Goal: Information Seeking & Learning: Learn about a topic

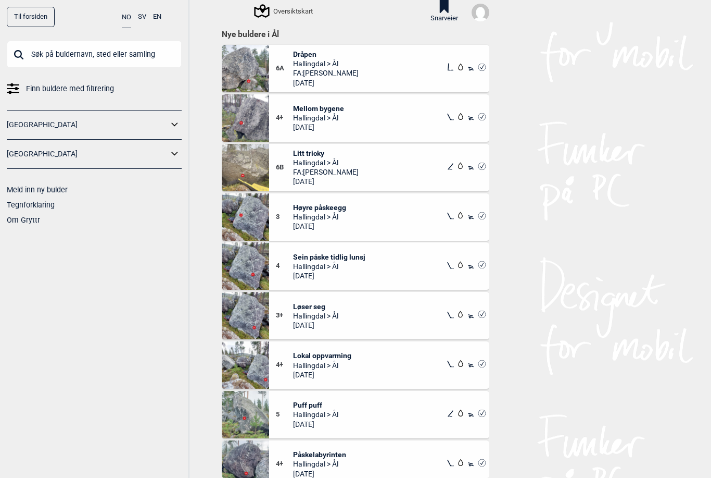
click at [181, 120] on icon at bounding box center [175, 124] width 14 height 15
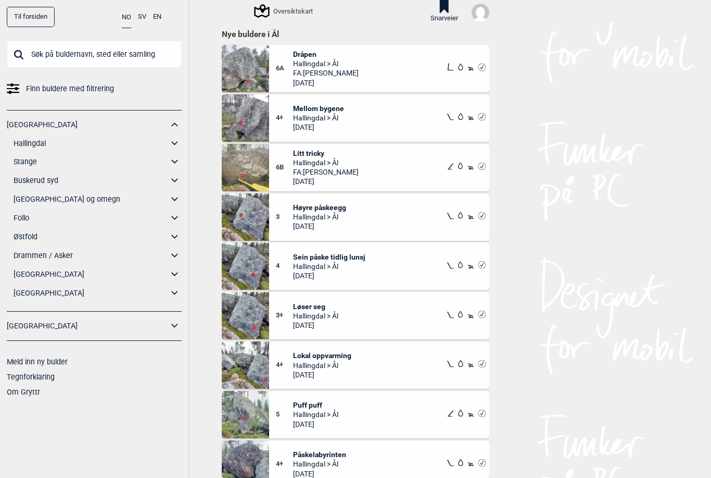
click at [173, 141] on icon at bounding box center [174, 143] width 6 height 4
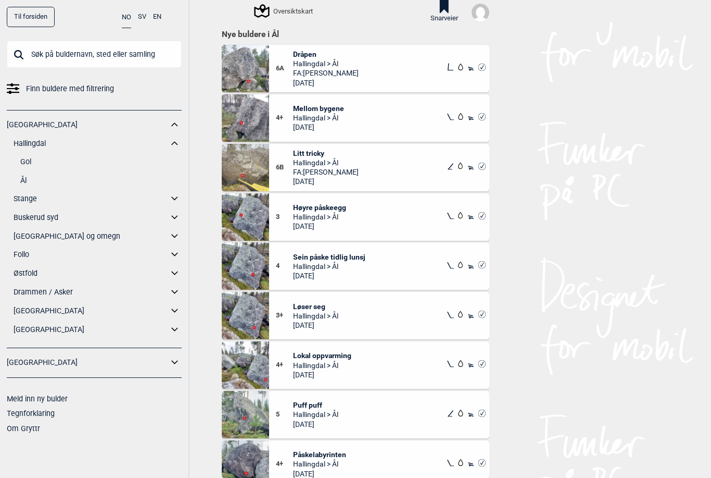
click at [38, 177] on link "Ål" at bounding box center [100, 180] width 161 height 15
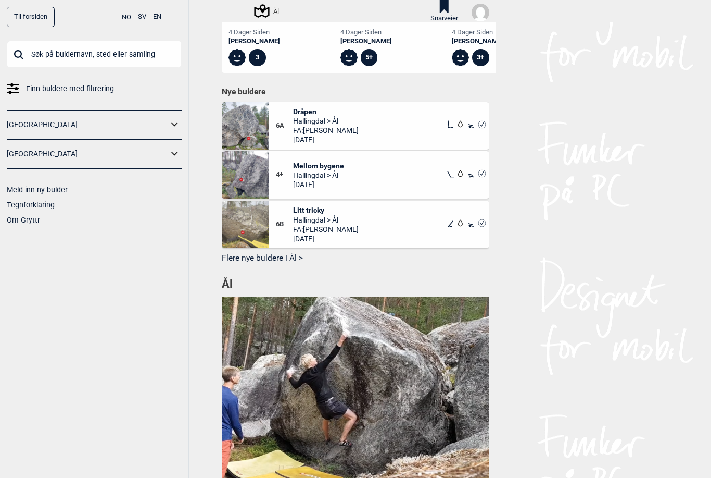
scroll to position [517, 0]
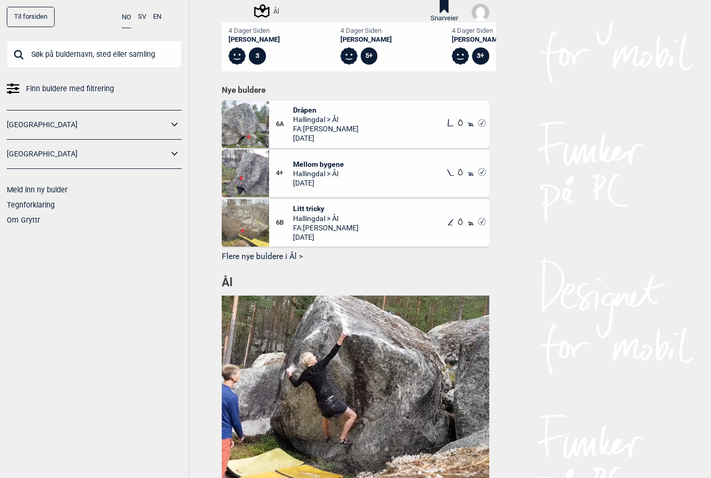
click at [267, 254] on button "Flere nye buldere i Ål >" at bounding box center [356, 256] width 268 height 16
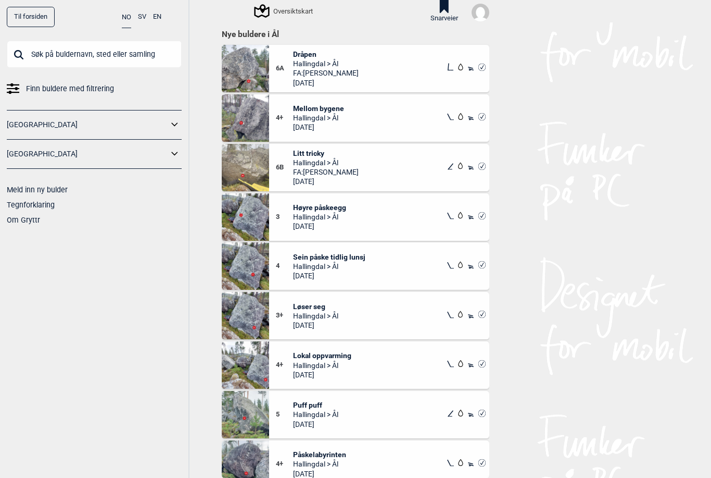
click at [257, 67] on img at bounding box center [245, 68] width 47 height 47
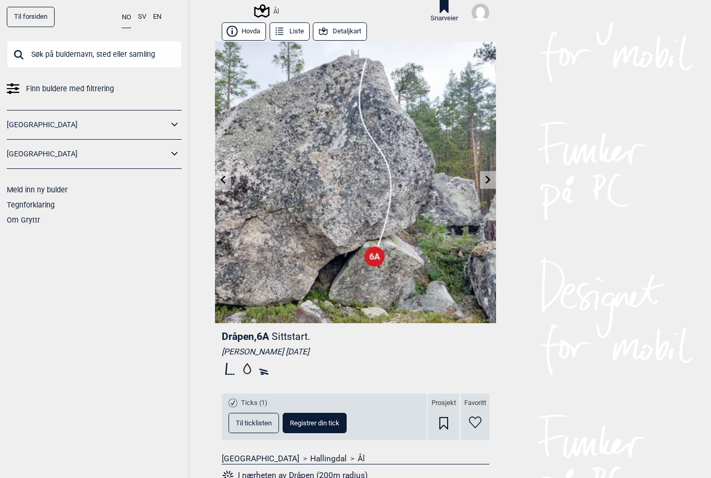
click at [345, 31] on button "Detaljkart" at bounding box center [340, 31] width 54 height 18
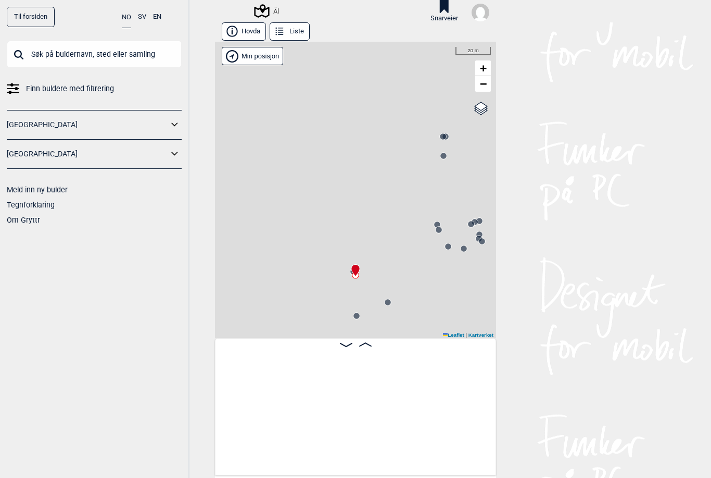
scroll to position [0, 3169]
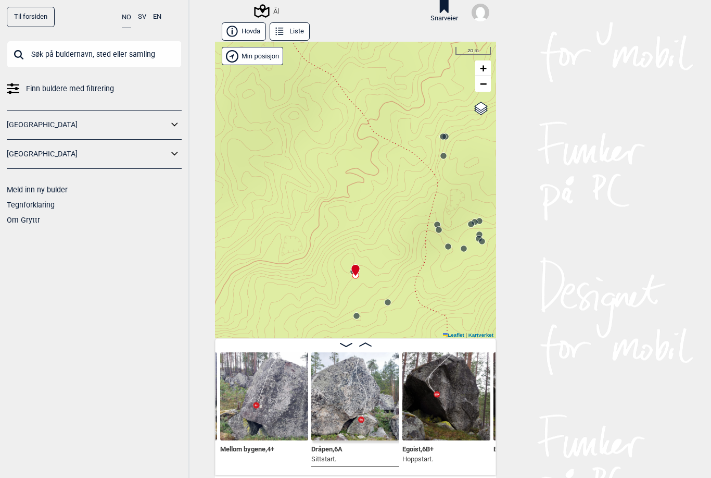
click at [355, 317] on circle at bounding box center [357, 315] width 6 height 6
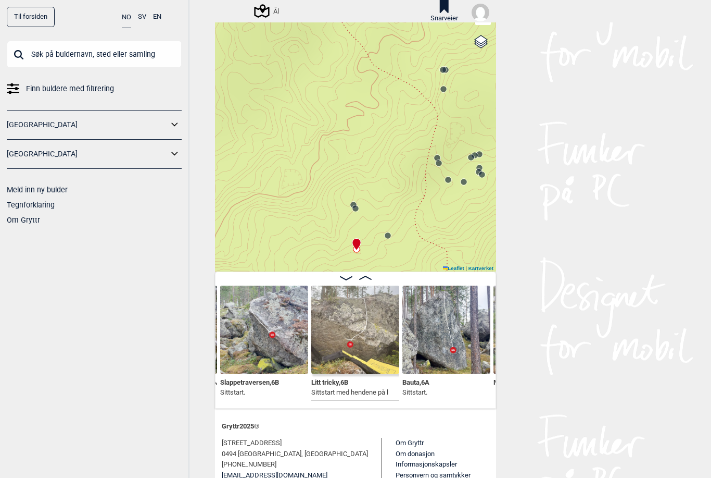
scroll to position [68, 0]
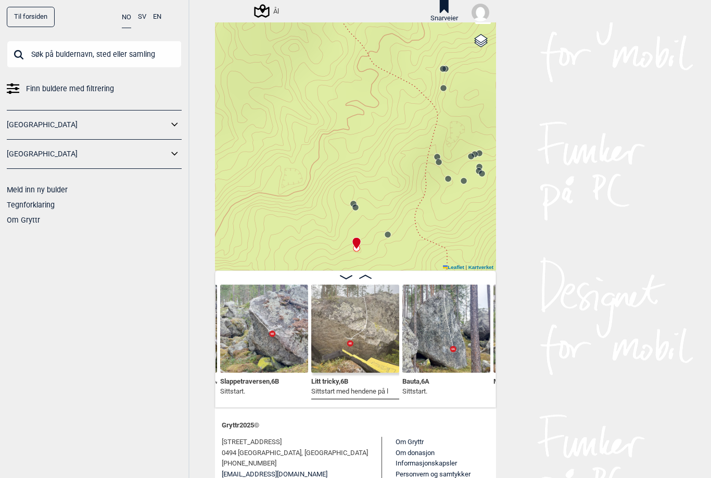
click at [269, 366] on img at bounding box center [264, 328] width 88 height 88
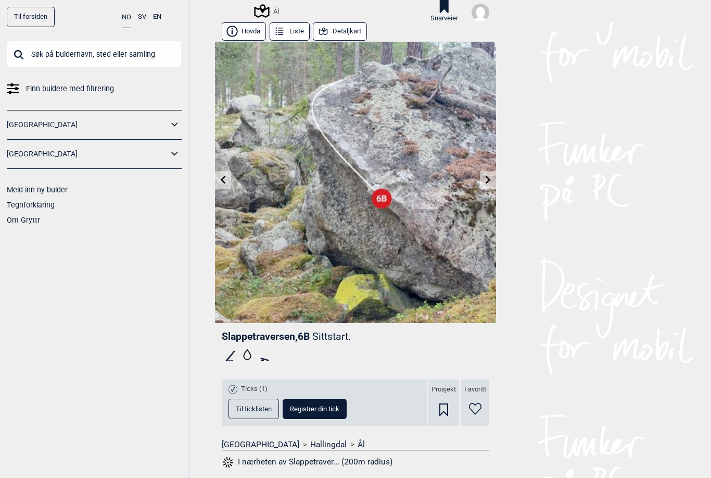
click at [346, 30] on button "Detaljkart" at bounding box center [340, 31] width 54 height 18
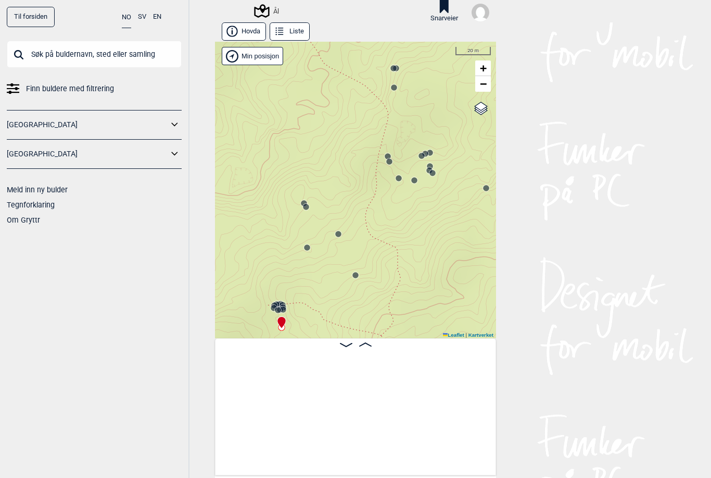
scroll to position [0, 2817]
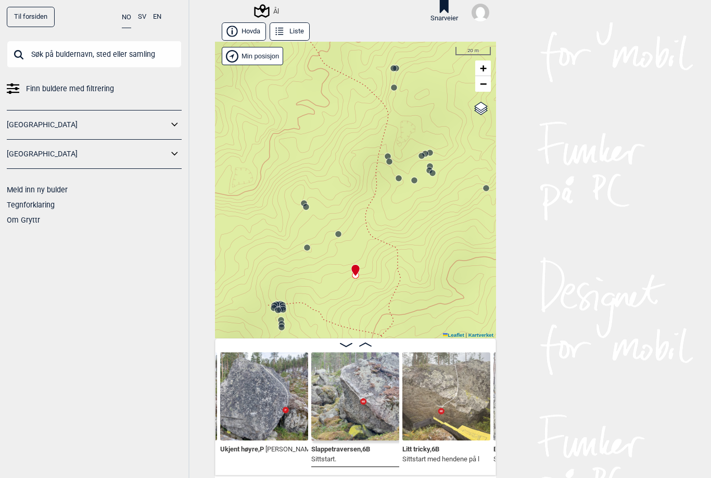
click at [484, 87] on span "−" at bounding box center [483, 83] width 7 height 13
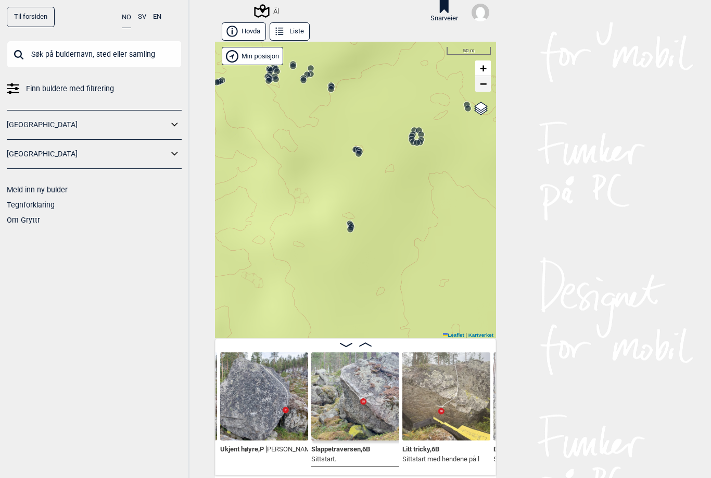
click at [483, 73] on span "+" at bounding box center [483, 67] width 7 height 13
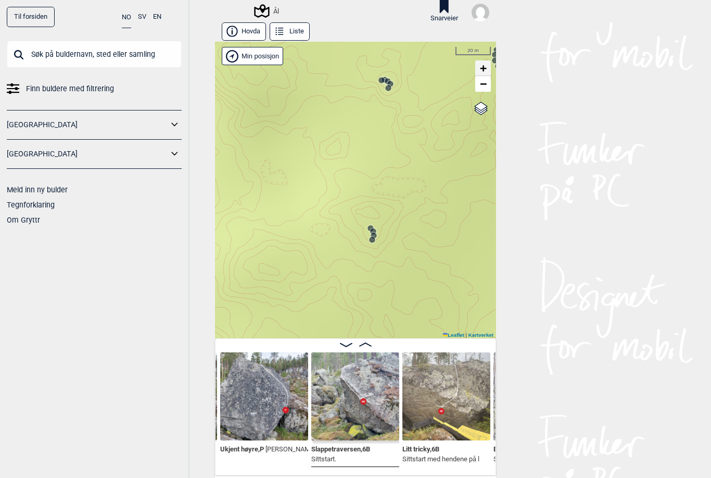
click at [484, 69] on span "+" at bounding box center [483, 67] width 7 height 13
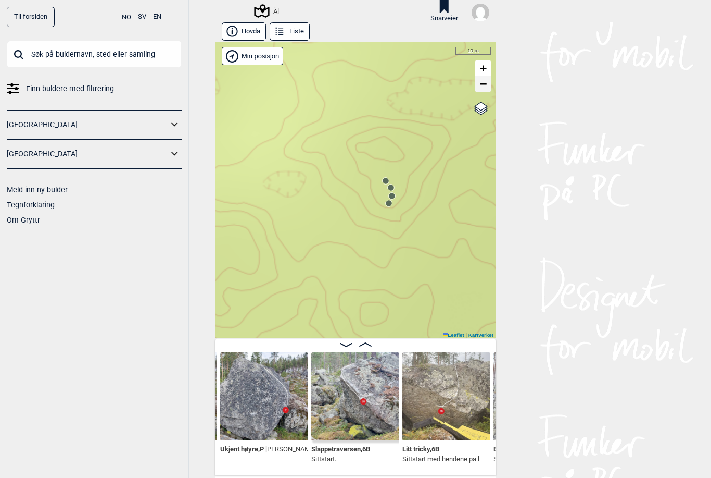
click at [482, 86] on span "−" at bounding box center [483, 83] width 7 height 13
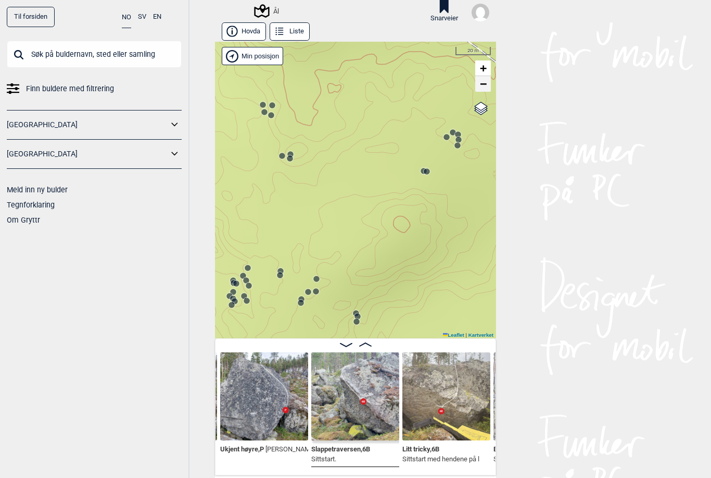
click at [484, 86] on span "−" at bounding box center [483, 83] width 7 height 13
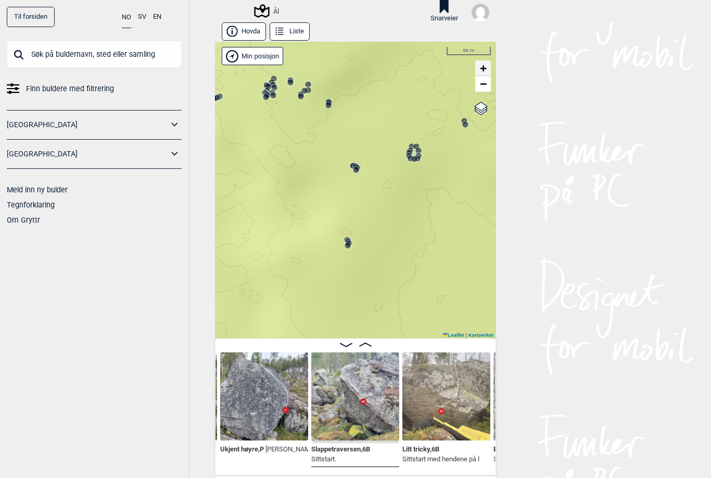
click at [487, 68] on span "+" at bounding box center [483, 67] width 7 height 13
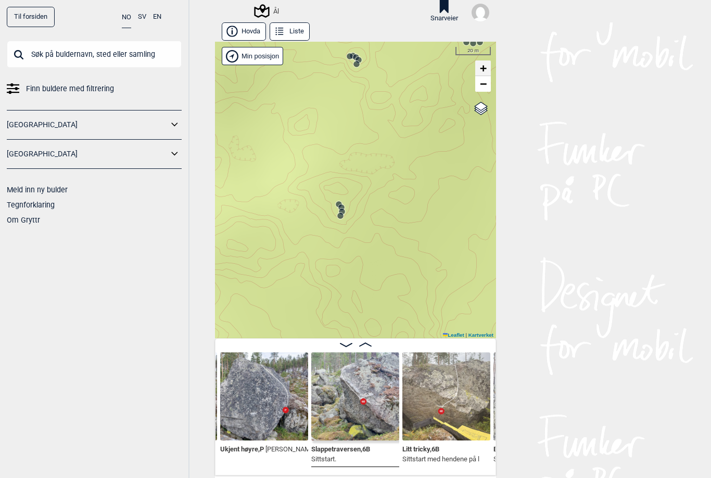
click at [488, 69] on link "+" at bounding box center [483, 68] width 16 height 16
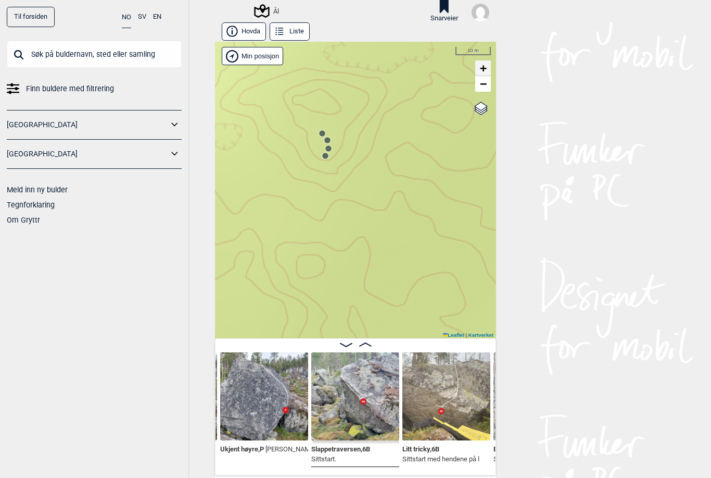
click at [490, 67] on link "+" at bounding box center [483, 68] width 16 height 16
click at [317, 136] on icon at bounding box center [321, 138] width 8 height 8
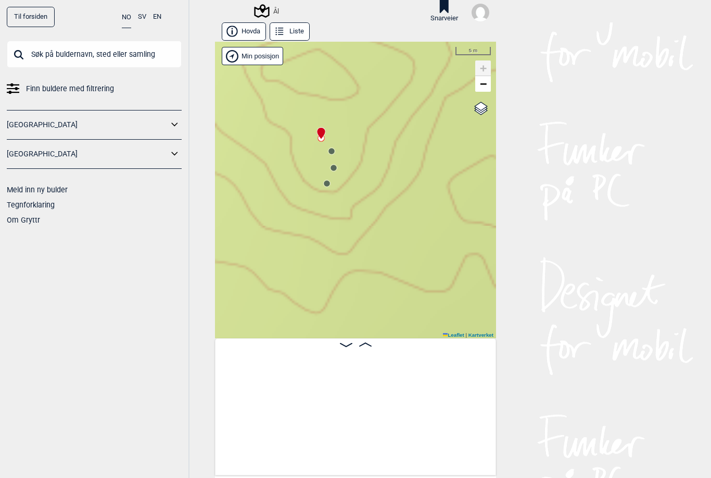
scroll to position [0, 21932]
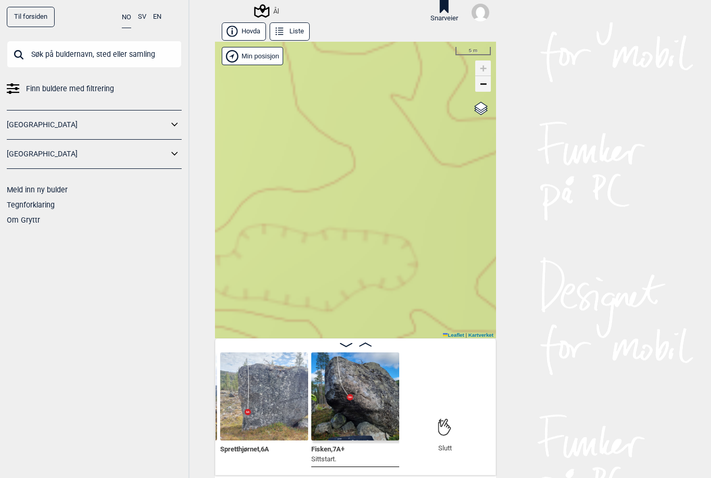
click at [486, 83] on span "−" at bounding box center [483, 83] width 7 height 13
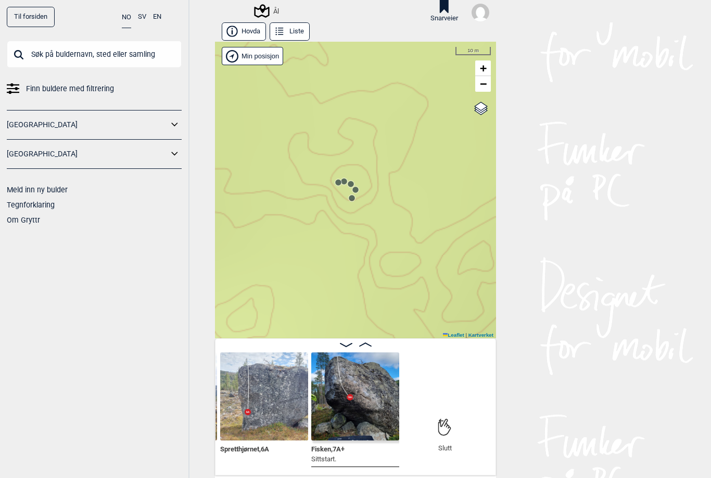
click at [354, 202] on div at bounding box center [352, 198] width 8 height 8
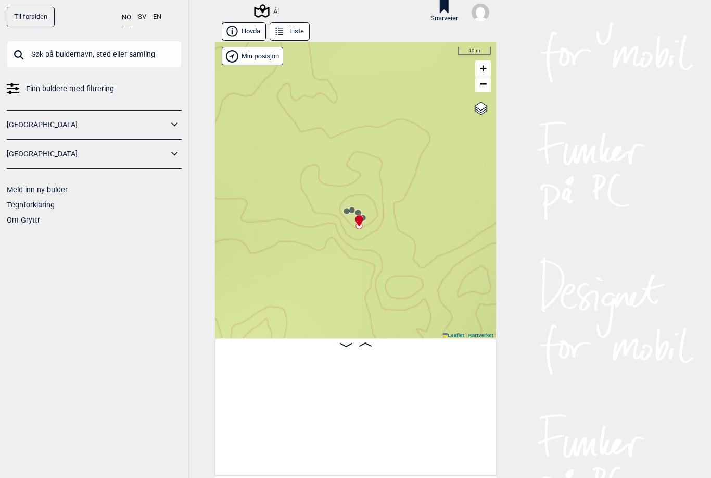
scroll to position [0, 19203]
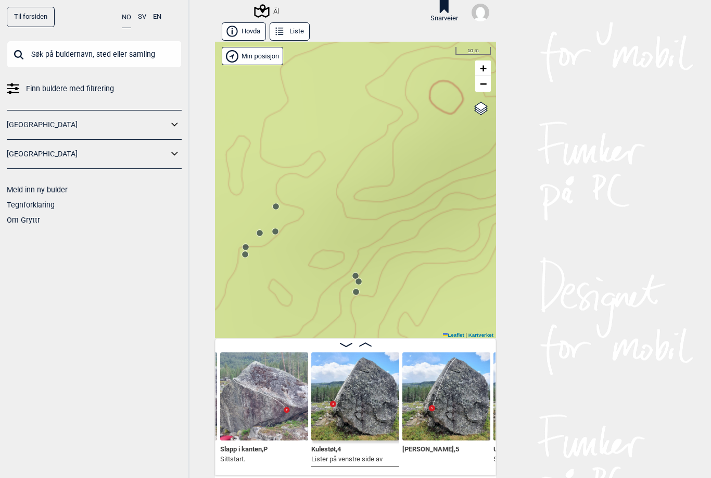
click at [360, 294] on icon at bounding box center [356, 291] width 8 height 8
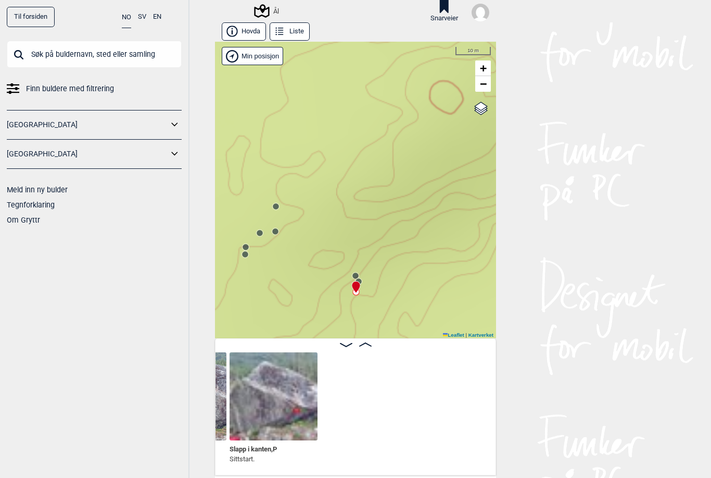
scroll to position [0, 18939]
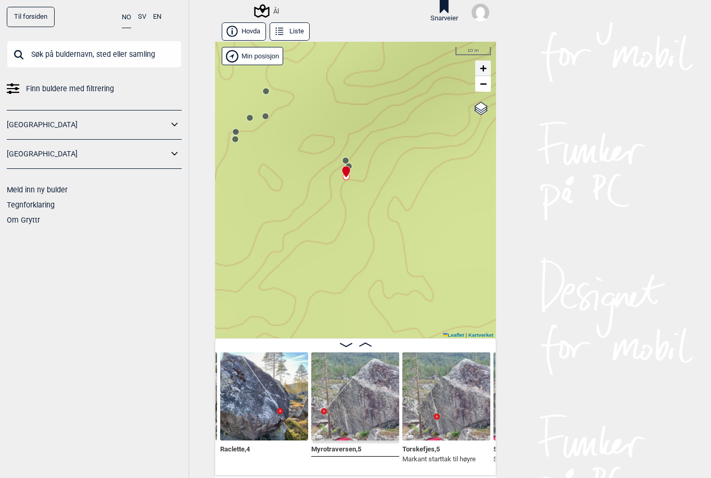
click at [490, 66] on link "+" at bounding box center [483, 68] width 16 height 16
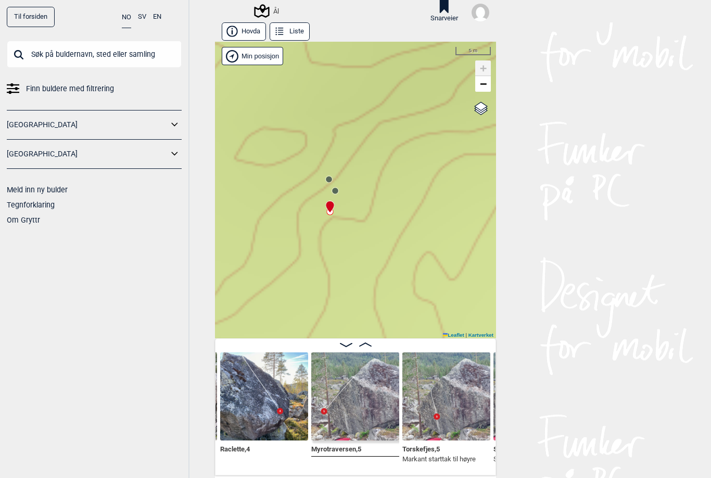
click at [338, 189] on icon at bounding box center [335, 190] width 8 height 8
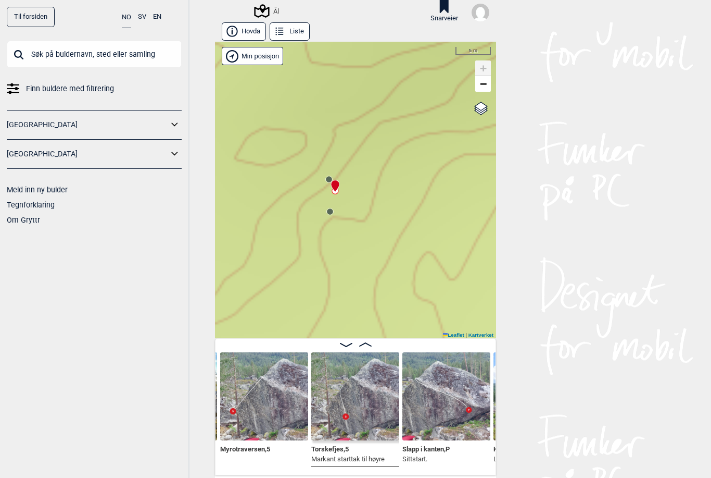
click at [330, 176] on circle at bounding box center [329, 179] width 6 height 6
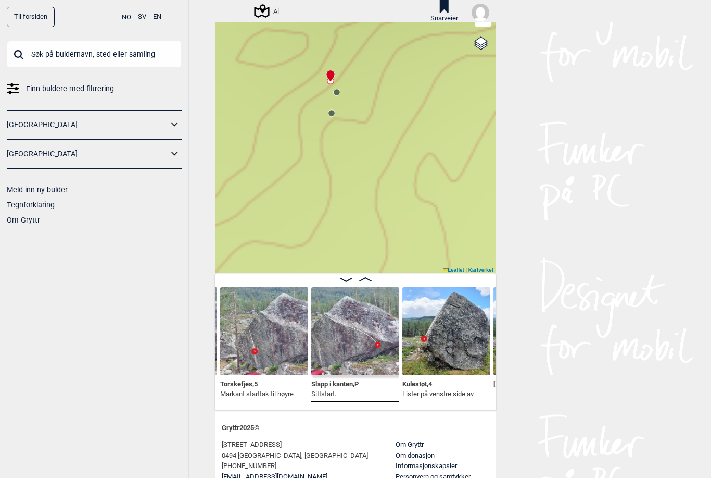
scroll to position [66, 0]
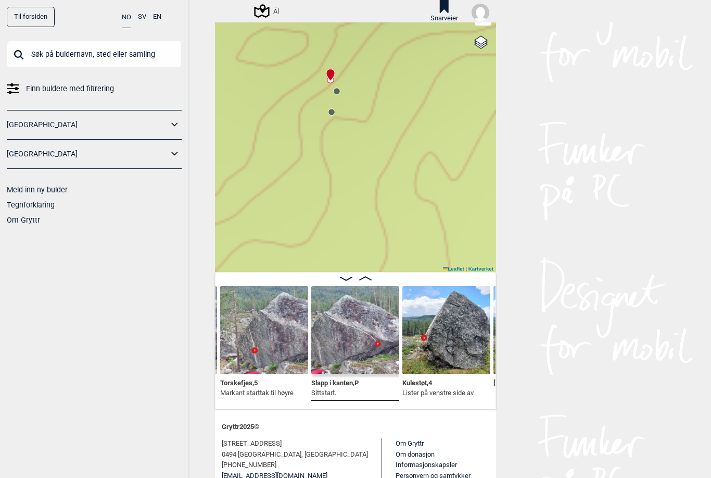
click at [333, 115] on icon at bounding box center [332, 112] width 8 height 8
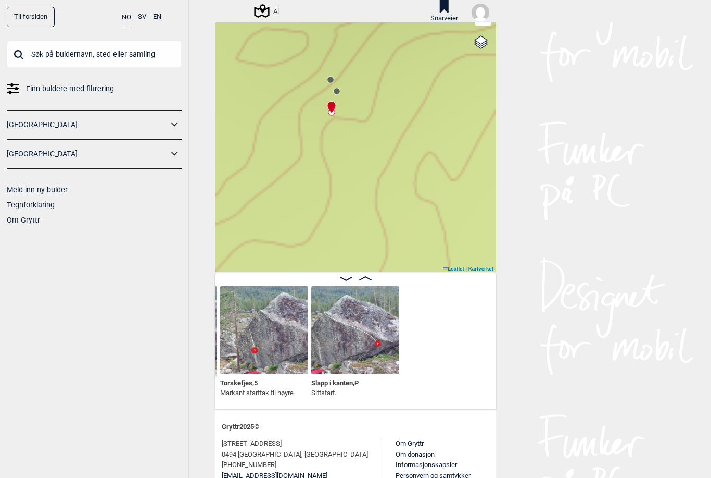
scroll to position [0, 18939]
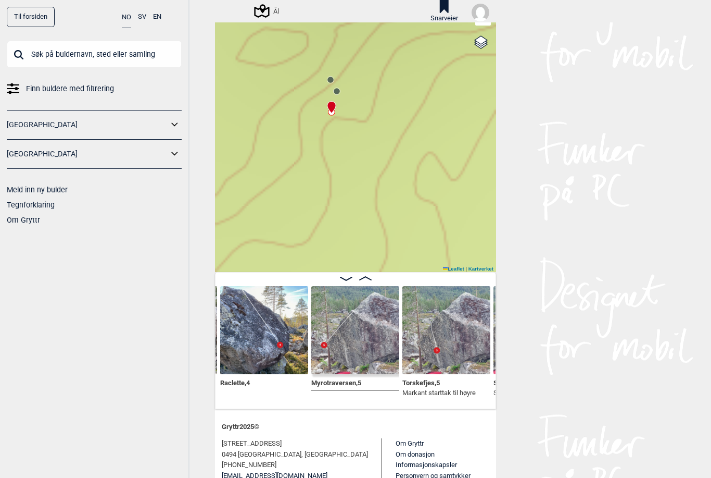
click at [340, 93] on icon at bounding box center [337, 91] width 8 height 8
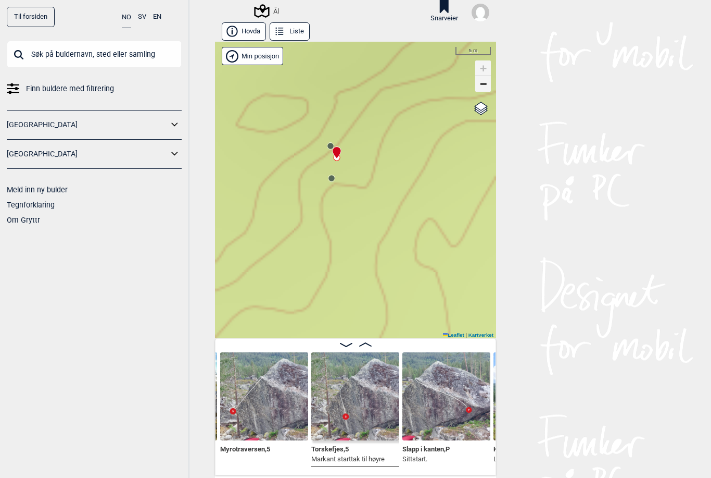
click at [484, 83] on span "−" at bounding box center [483, 83] width 7 height 13
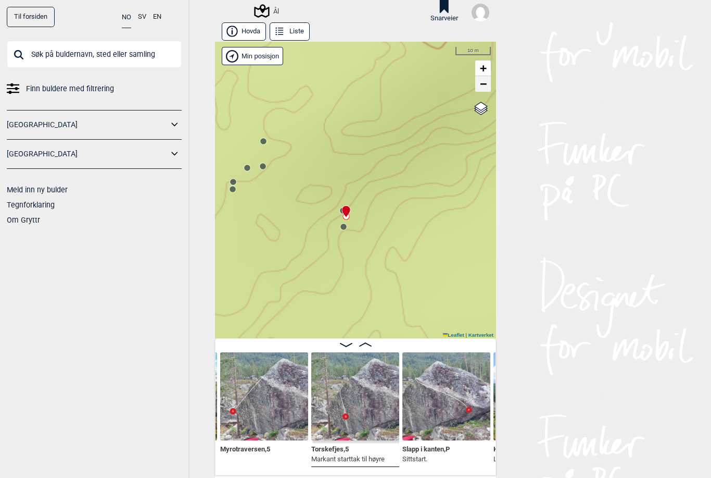
click at [487, 88] on link "−" at bounding box center [483, 84] width 16 height 16
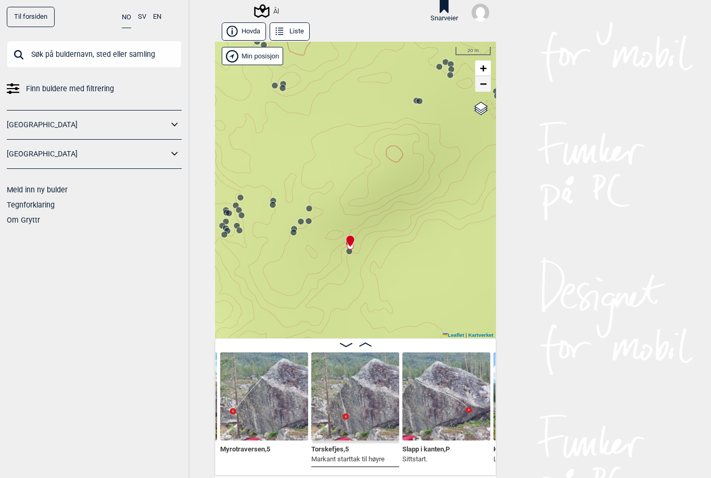
click at [487, 85] on link "−" at bounding box center [483, 84] width 16 height 16
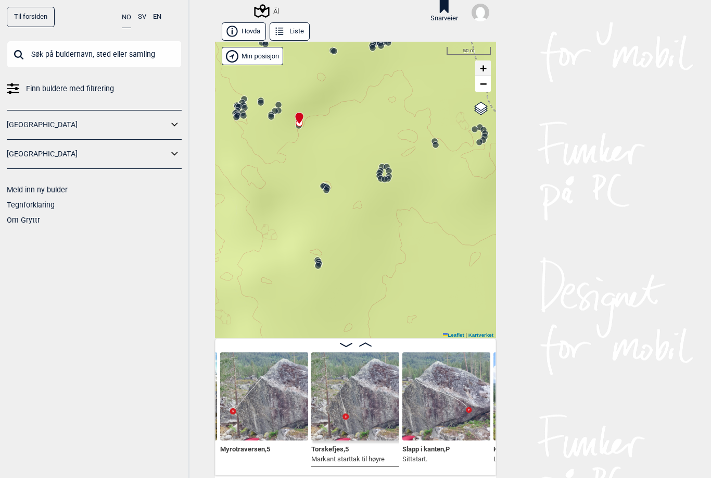
click at [485, 69] on span "+" at bounding box center [483, 67] width 7 height 13
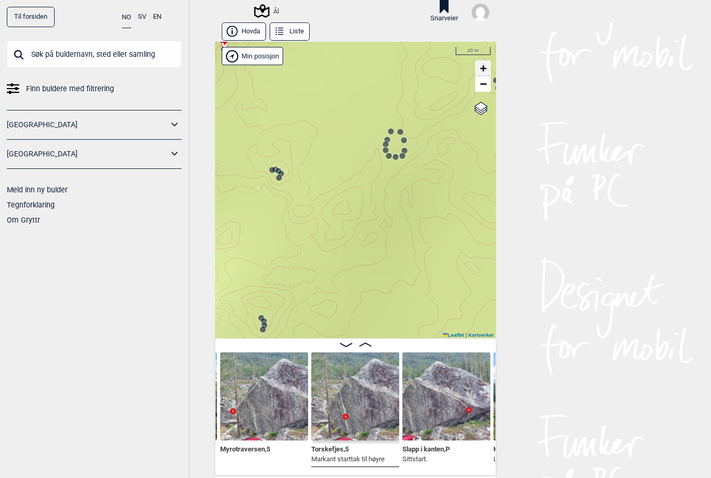
click at [488, 66] on link "+" at bounding box center [483, 68] width 16 height 16
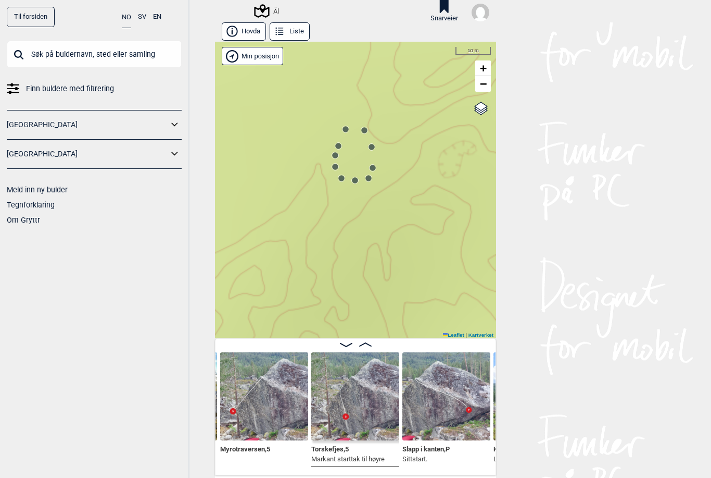
click at [345, 128] on circle at bounding box center [346, 129] width 6 height 6
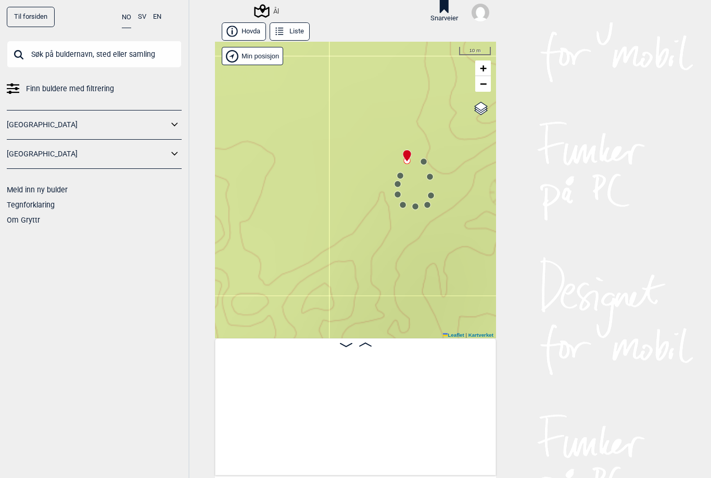
scroll to position [0, 19668]
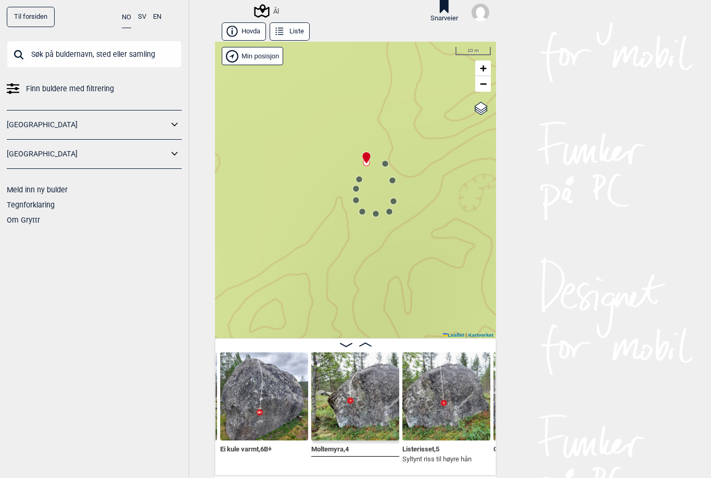
click at [366, 210] on circle at bounding box center [362, 211] width 7 height 7
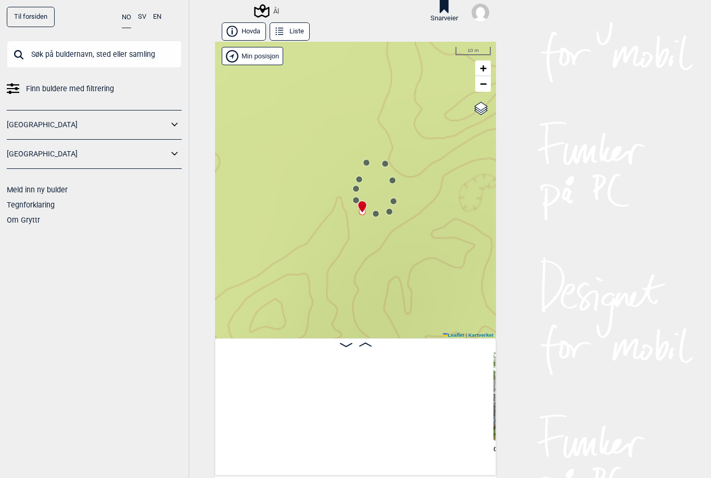
scroll to position [0, 20033]
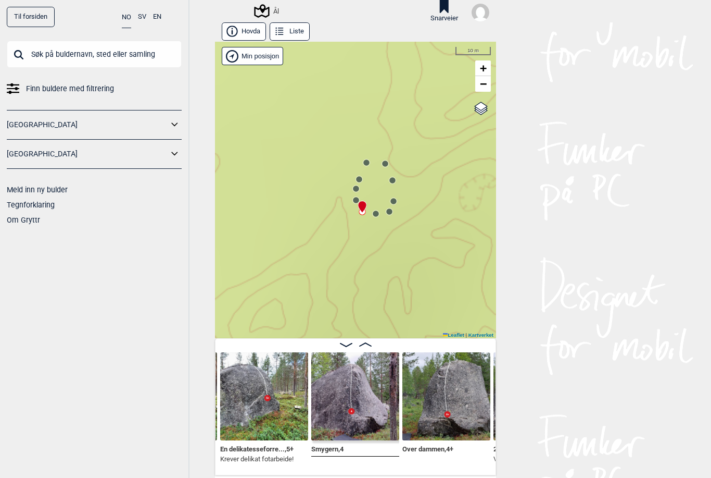
click at [357, 199] on div at bounding box center [360, 202] width 8 height 8
click at [360, 198] on div at bounding box center [360, 202] width 8 height 8
click at [361, 179] on circle at bounding box center [359, 179] width 6 height 6
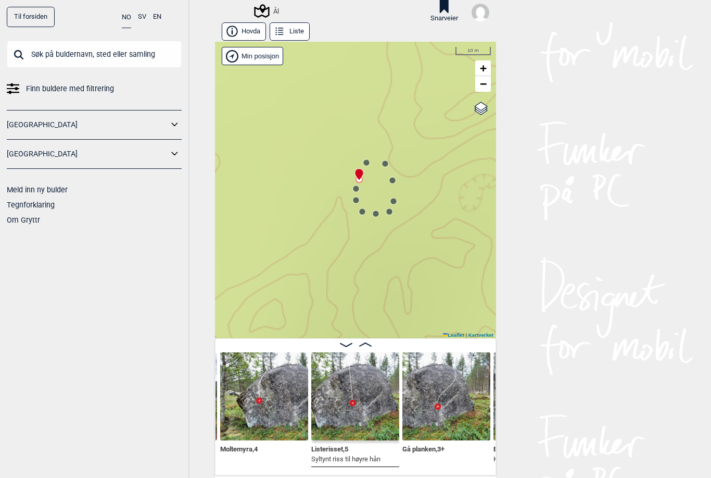
click at [387, 160] on icon at bounding box center [385, 163] width 8 height 8
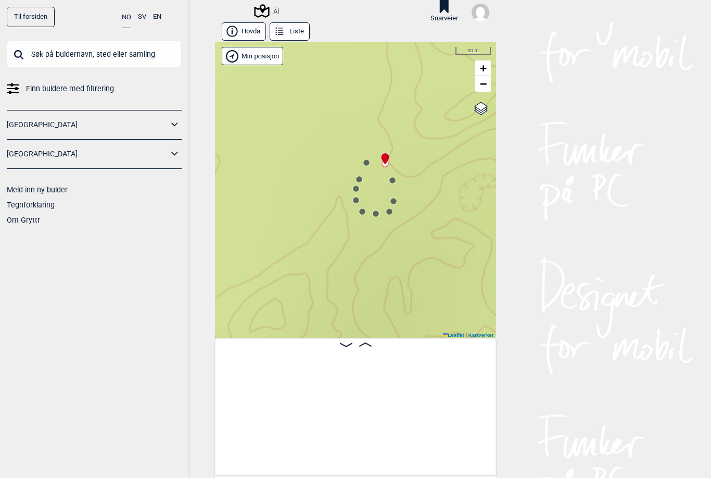
scroll to position [0, 20489]
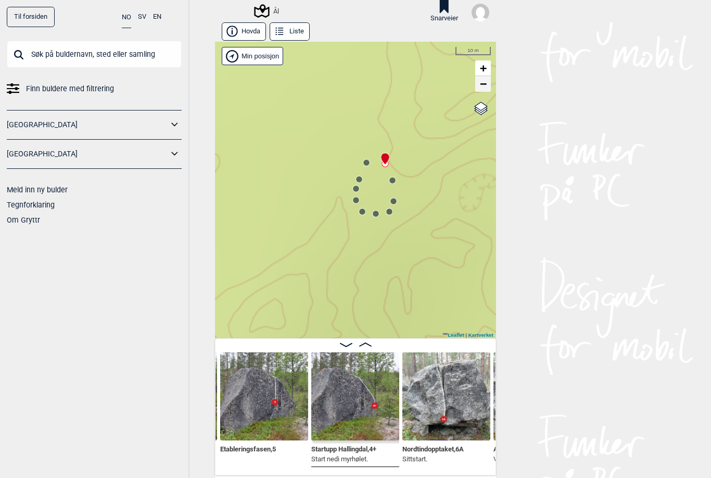
click at [484, 84] on span "−" at bounding box center [483, 83] width 7 height 13
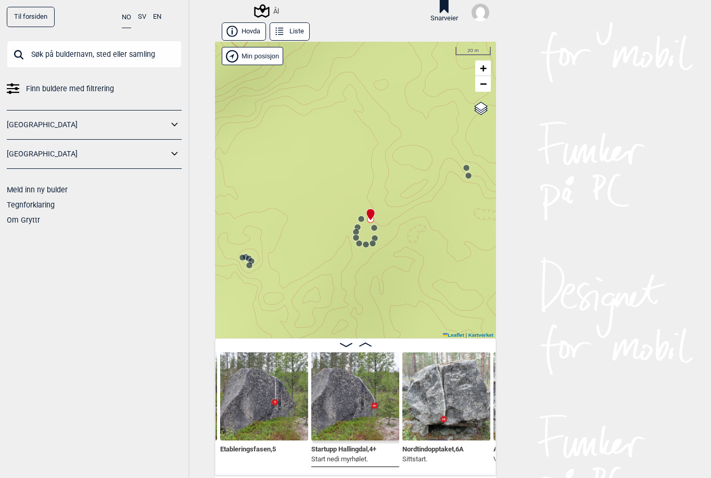
click at [469, 166] on circle at bounding box center [467, 168] width 6 height 6
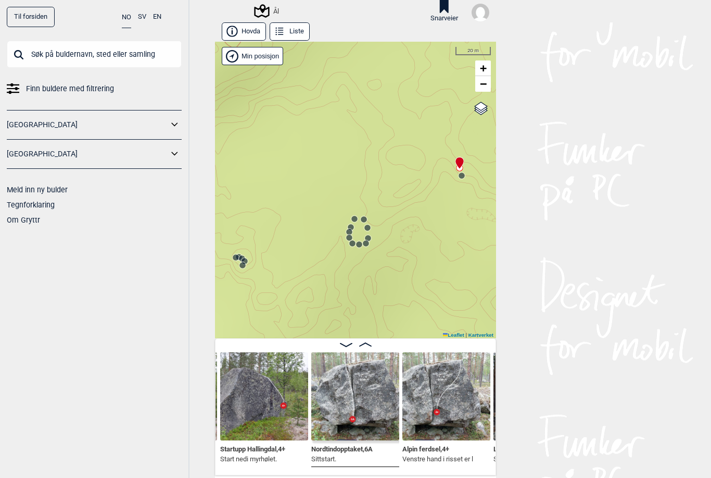
click at [487, 87] on link "−" at bounding box center [483, 84] width 16 height 16
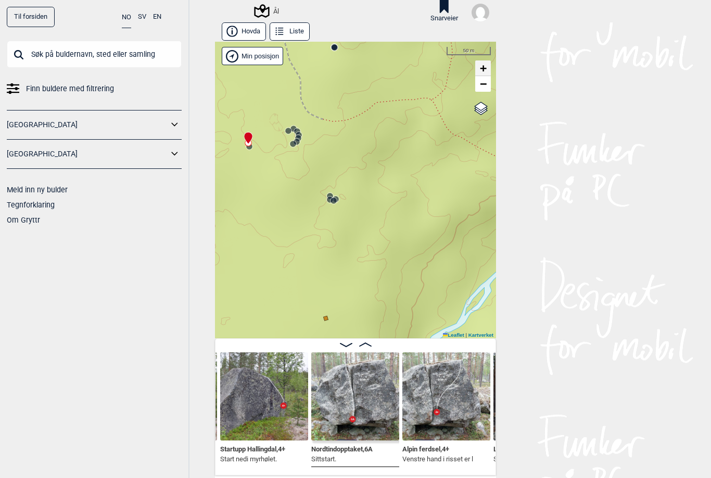
click at [487, 64] on span "+" at bounding box center [483, 67] width 7 height 13
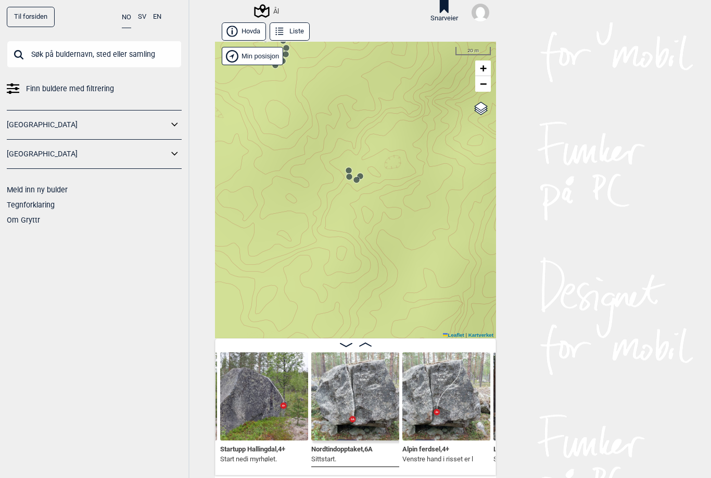
click at [352, 169] on circle at bounding box center [349, 170] width 6 height 6
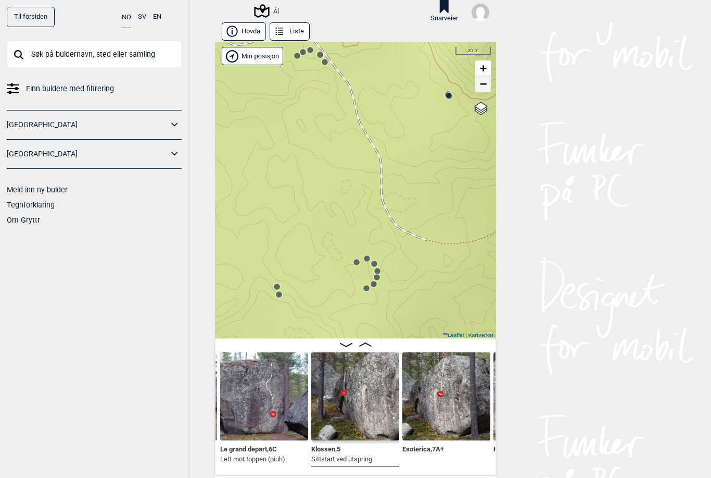
click at [484, 90] on link "−" at bounding box center [483, 84] width 16 height 16
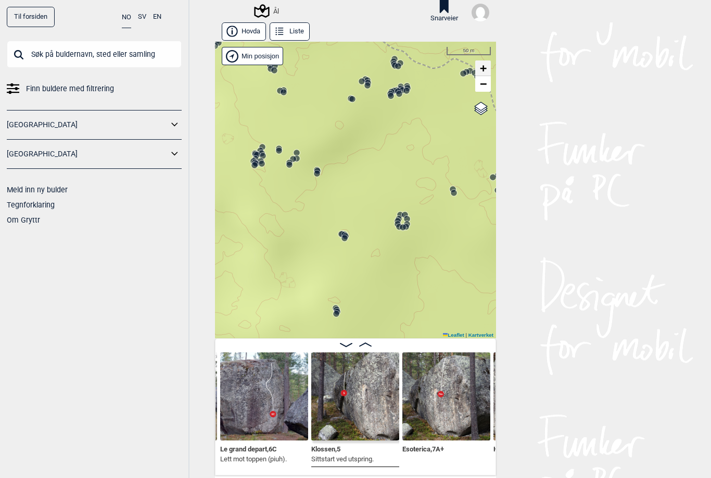
click at [487, 60] on link "+" at bounding box center [483, 68] width 16 height 16
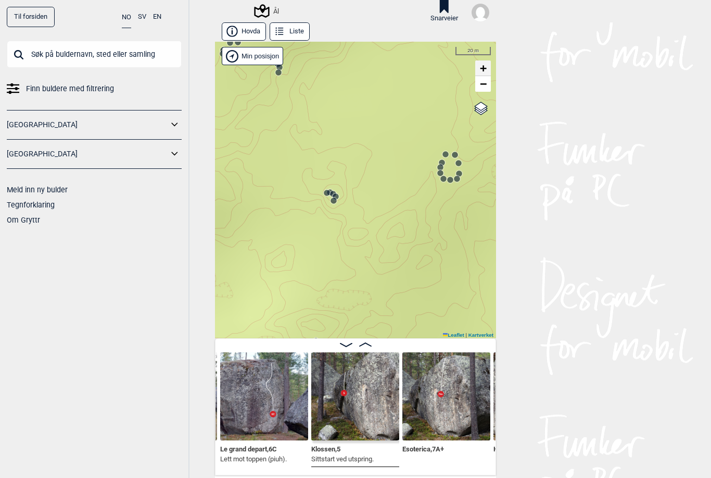
click at [490, 63] on link "+" at bounding box center [483, 68] width 16 height 16
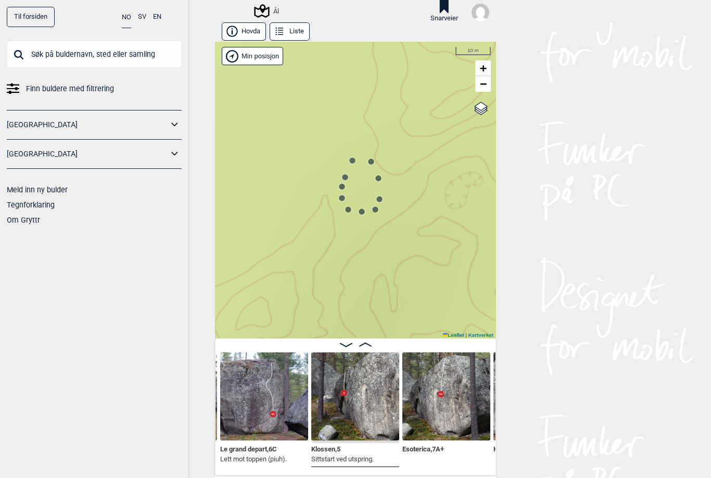
click at [354, 161] on circle at bounding box center [352, 160] width 6 height 6
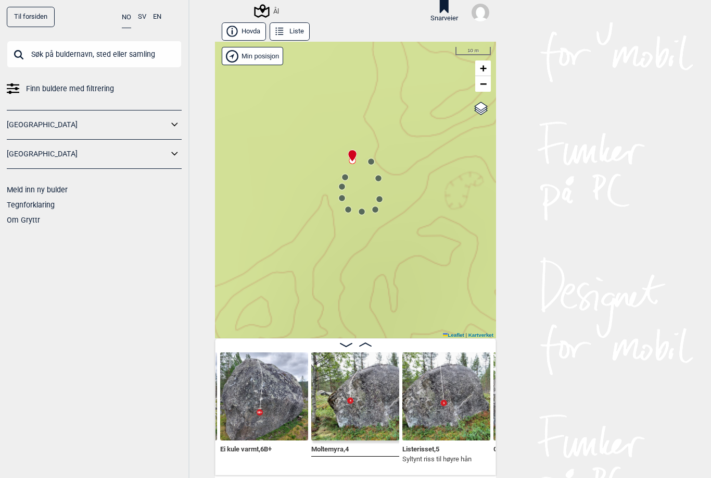
click at [265, 422] on img at bounding box center [264, 396] width 88 height 88
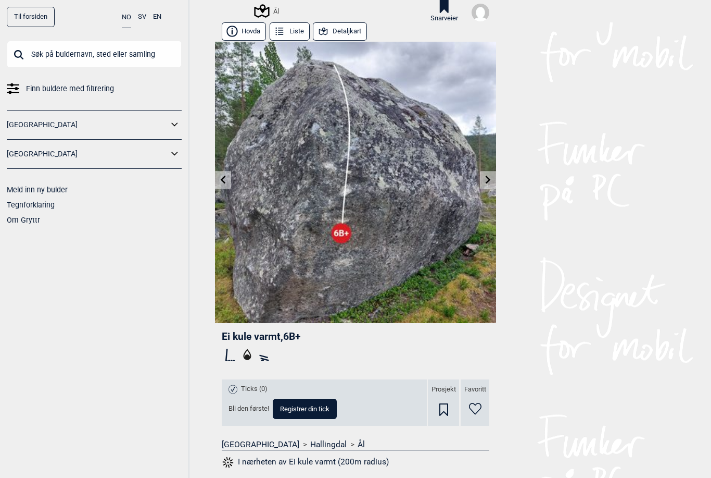
click at [54, 204] on link "Tegnforklaring" at bounding box center [31, 205] width 48 height 8
click at [493, 180] on link at bounding box center [488, 179] width 16 height 17
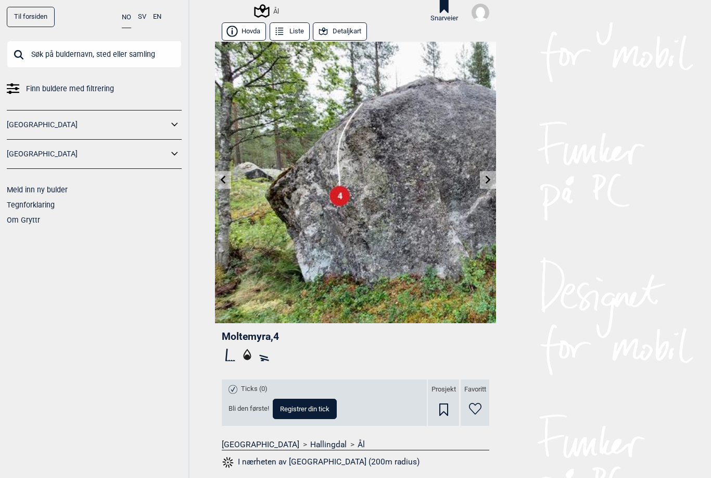
click at [492, 176] on icon at bounding box center [488, 180] width 8 height 8
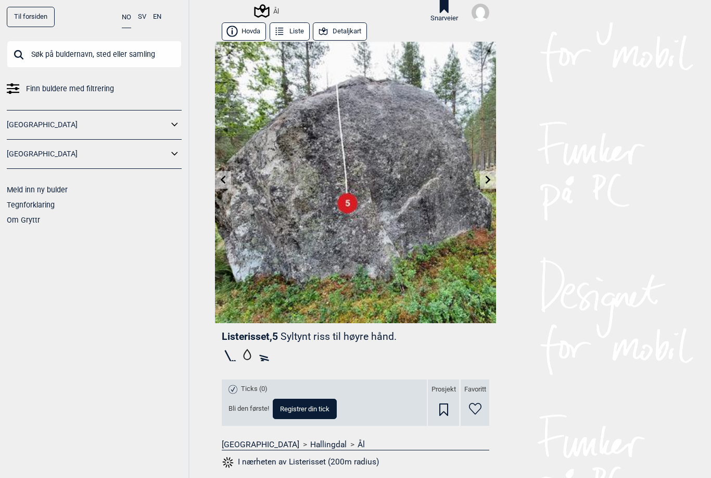
click at [487, 184] on link at bounding box center [488, 179] width 16 height 17
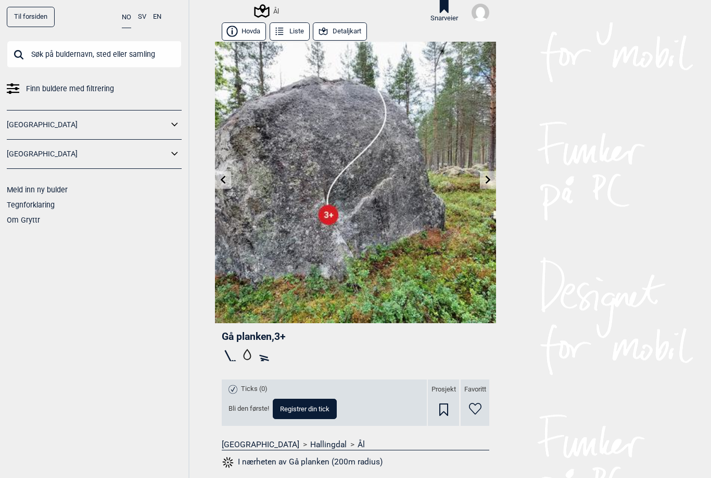
click at [489, 179] on icon at bounding box center [488, 180] width 5 height 8
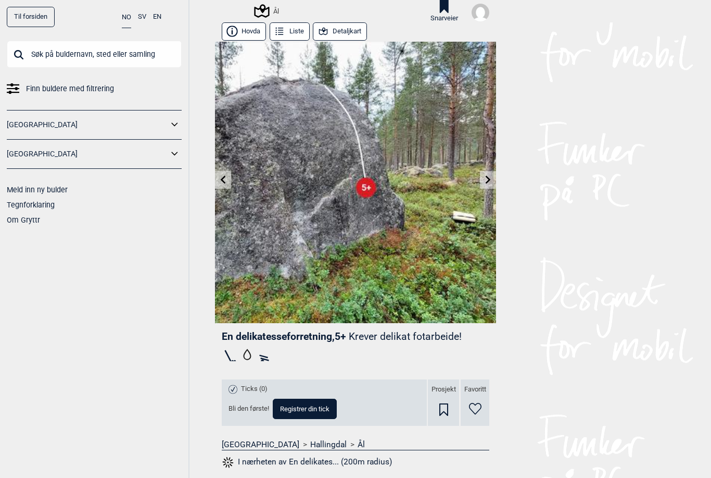
click at [489, 178] on icon at bounding box center [488, 180] width 5 height 8
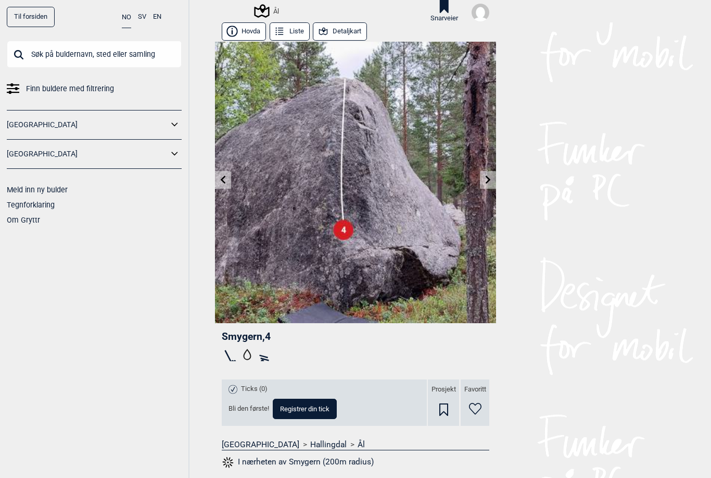
click at [495, 177] on link at bounding box center [488, 179] width 16 height 17
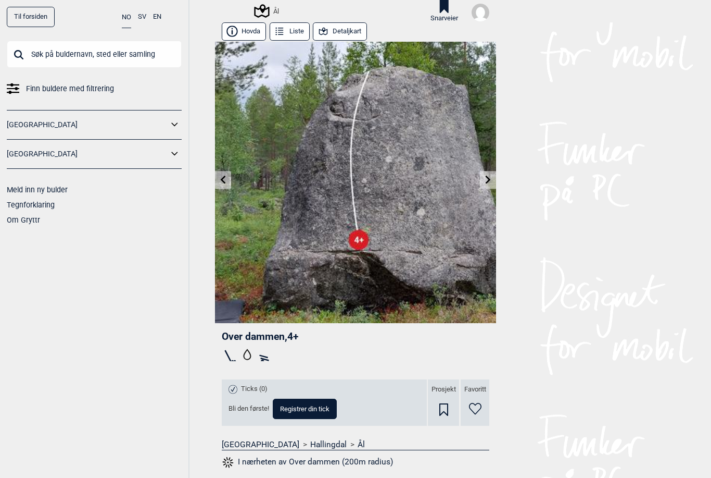
click at [487, 172] on link at bounding box center [488, 179] width 16 height 17
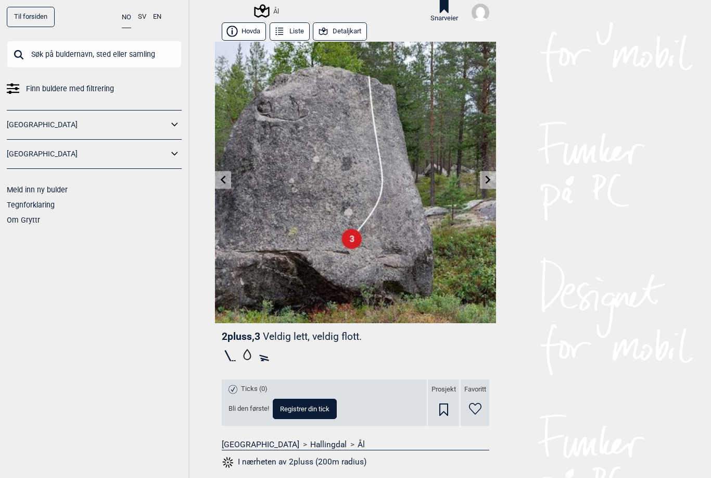
click at [490, 180] on icon at bounding box center [488, 180] width 8 height 8
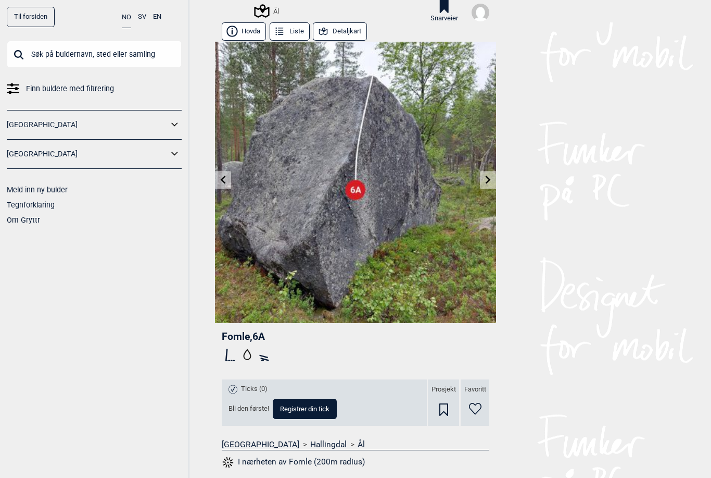
click at [491, 180] on icon at bounding box center [488, 180] width 8 height 8
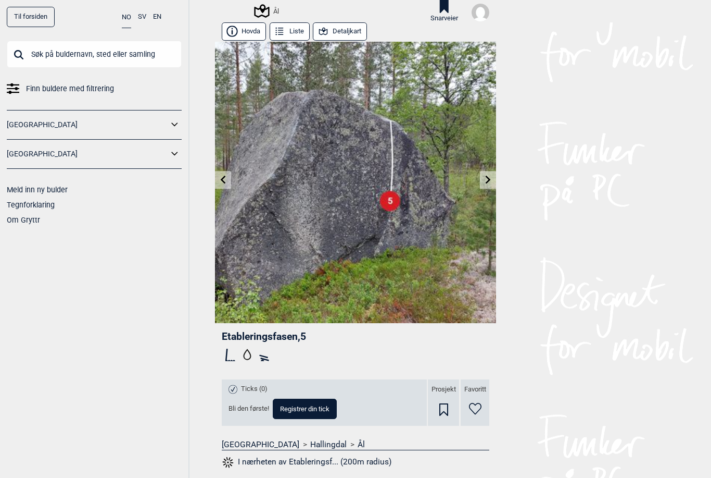
click at [487, 183] on icon at bounding box center [488, 180] width 8 height 8
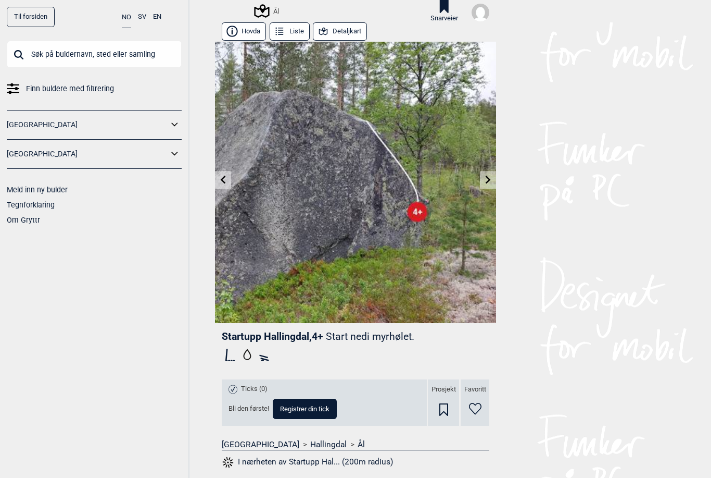
click at [488, 182] on icon at bounding box center [488, 180] width 8 height 8
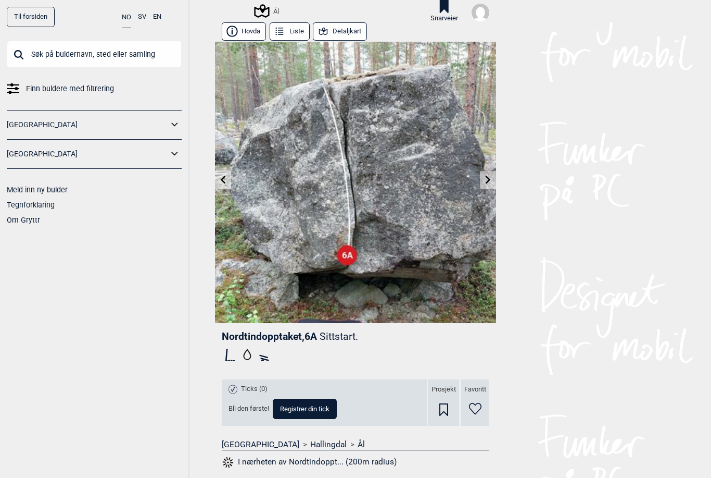
click at [489, 177] on icon at bounding box center [488, 180] width 5 height 8
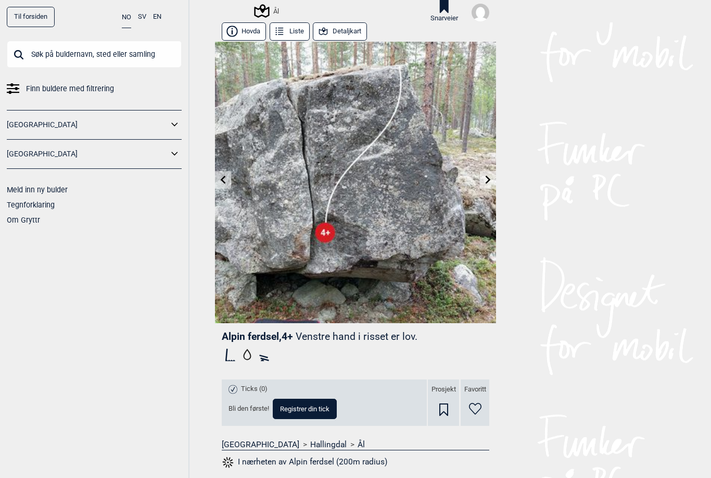
click at [493, 179] on link at bounding box center [488, 179] width 16 height 17
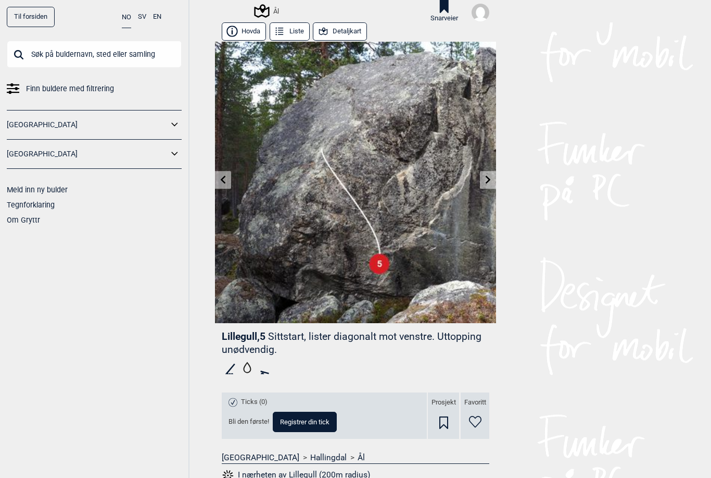
click at [491, 181] on icon at bounding box center [488, 180] width 8 height 8
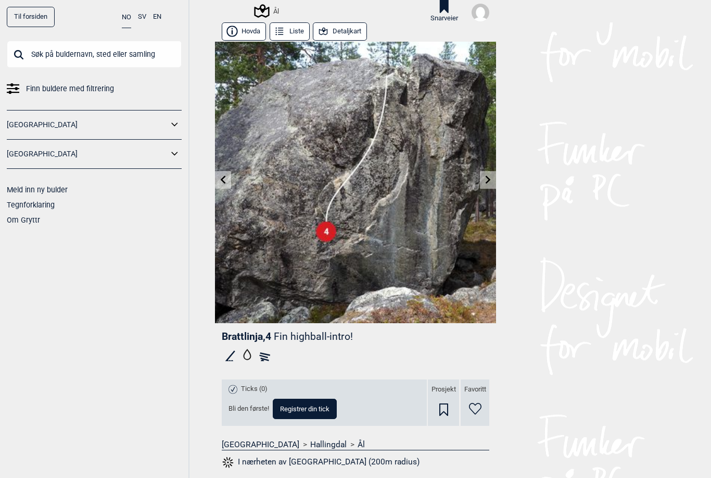
click at [493, 179] on link at bounding box center [488, 179] width 16 height 17
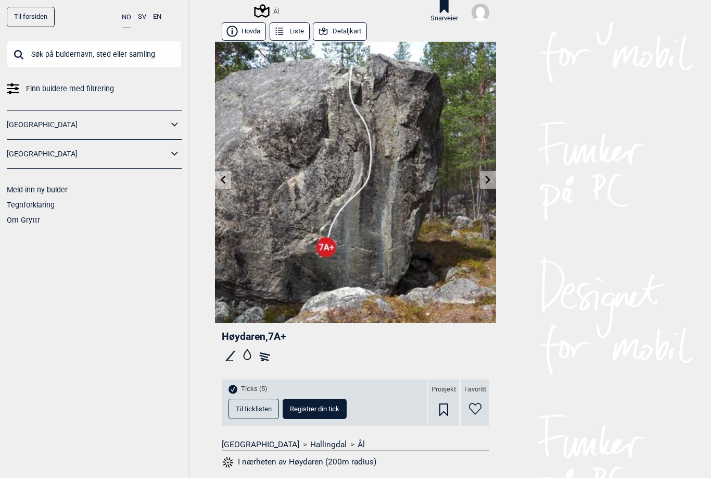
click at [229, 180] on link at bounding box center [223, 179] width 16 height 17
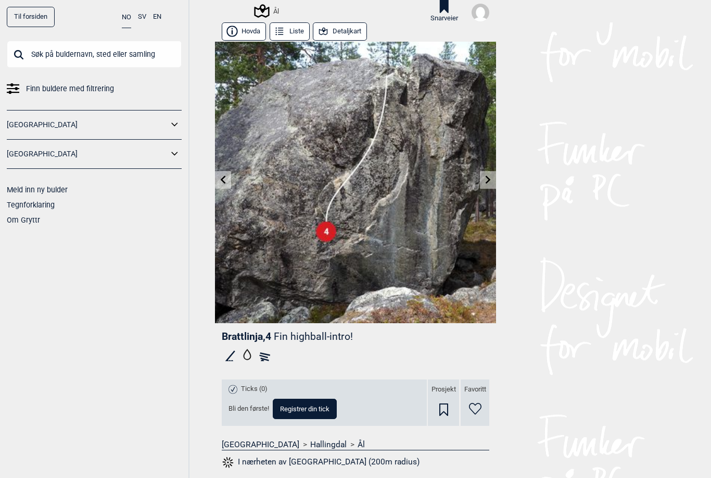
click at [225, 186] on link at bounding box center [223, 179] width 16 height 17
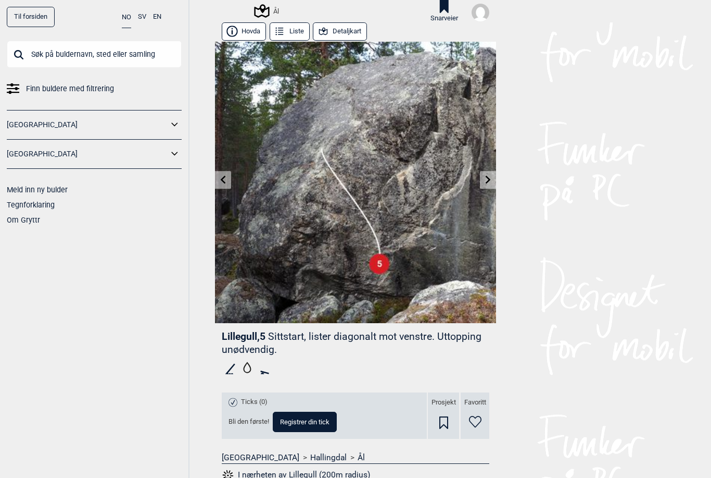
click at [228, 182] on link at bounding box center [223, 179] width 16 height 17
